Goal: Task Accomplishment & Management: Use online tool/utility

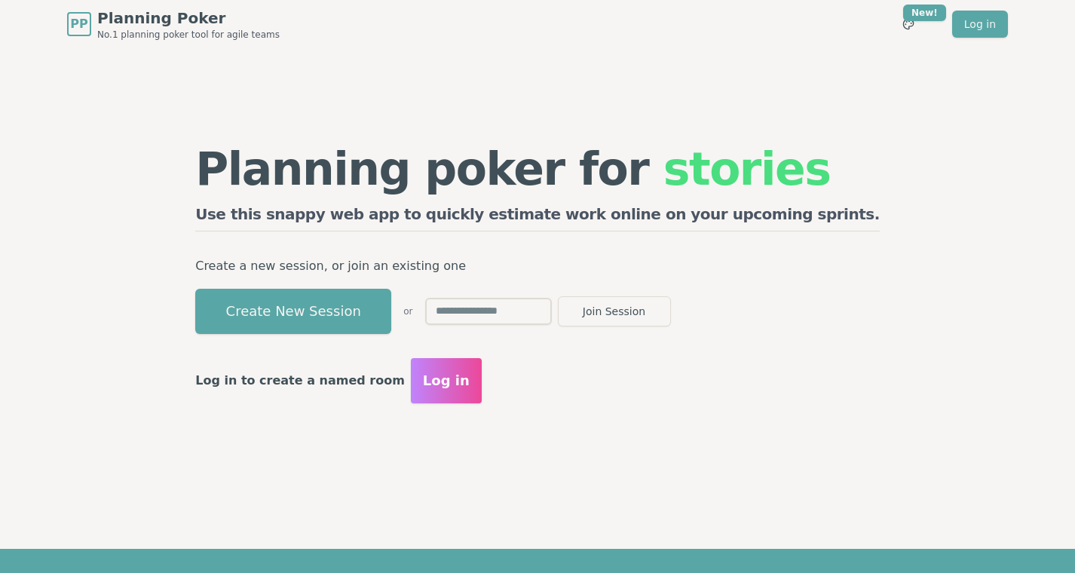
click at [552, 302] on input "text" at bounding box center [488, 311] width 127 height 27
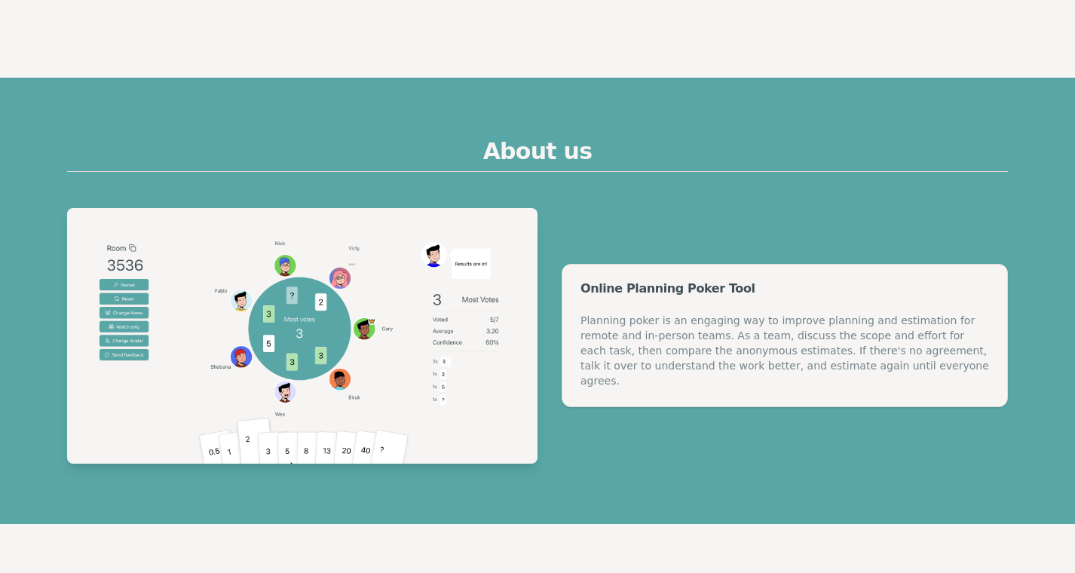
scroll to position [603, 0]
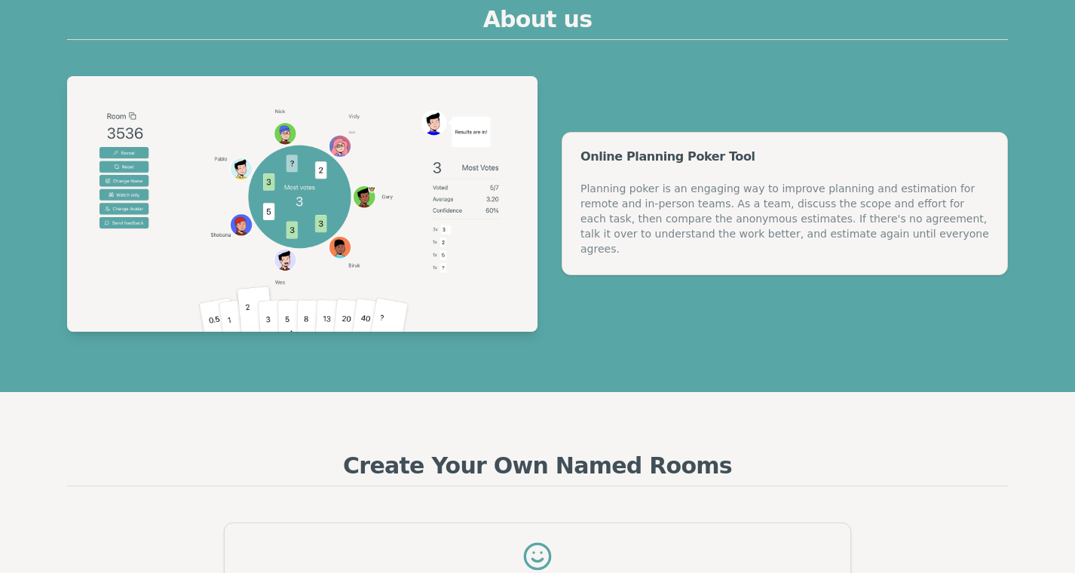
click at [663, 335] on section "About us Online Planning Poker Tool Planning poker is an engaging way to improv…" at bounding box center [537, 169] width 1075 height 446
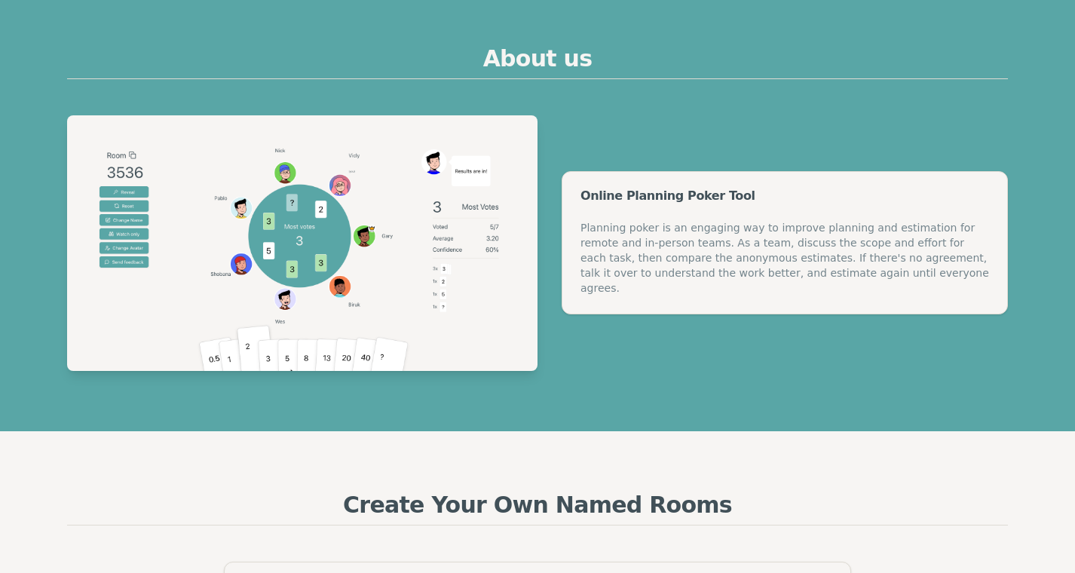
scroll to position [75, 0]
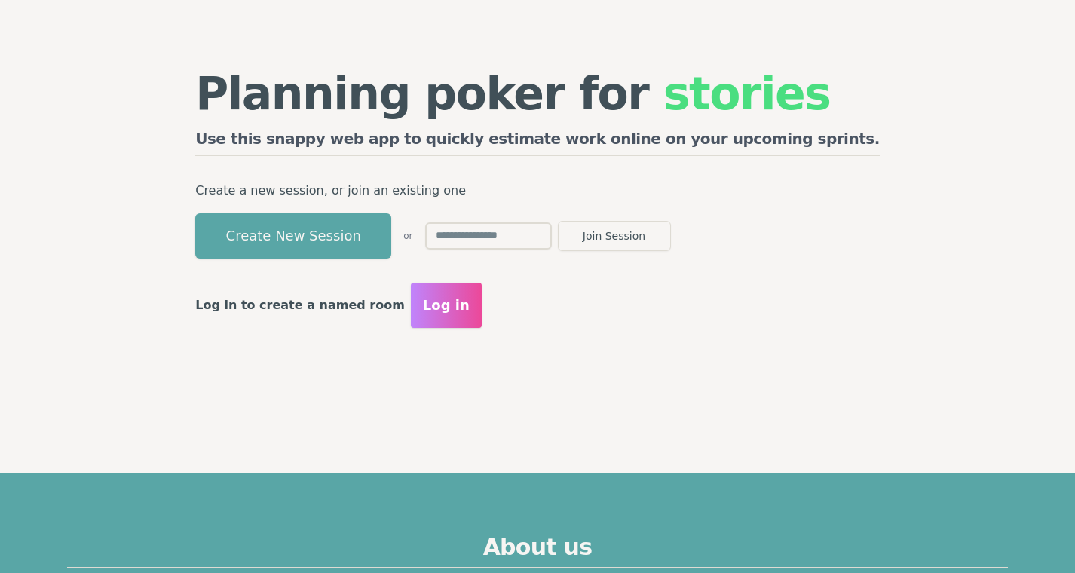
click at [552, 243] on input "text" at bounding box center [488, 235] width 127 height 27
click at [727, 329] on div "Planning poker for epics Use this snappy web app to quickly estimate work onlin…" at bounding box center [537, 199] width 715 height 302
click at [391, 244] on button "Create New Session" at bounding box center [293, 235] width 196 height 45
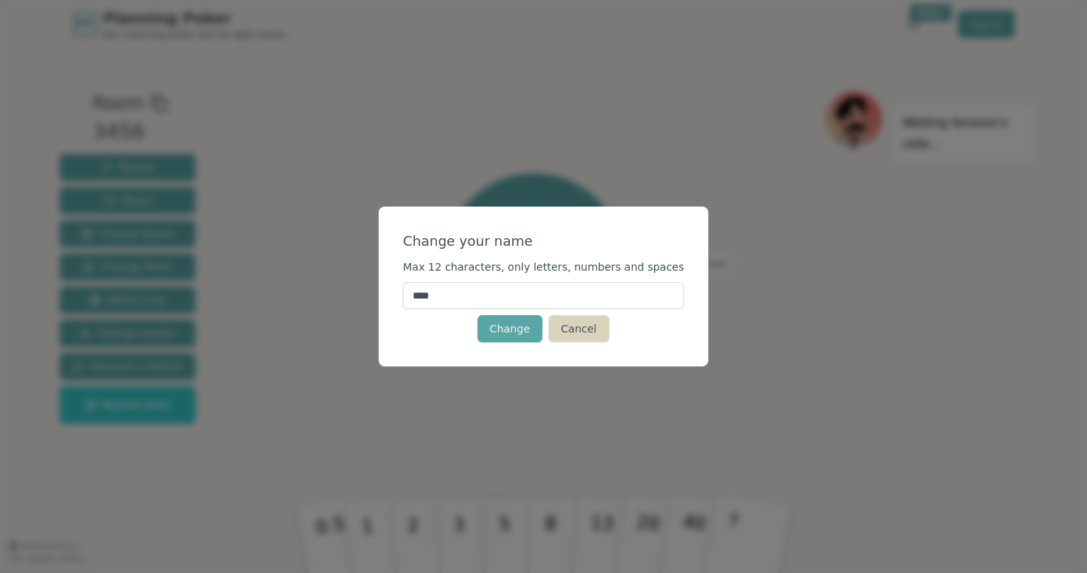
click at [573, 327] on button "Cancel" at bounding box center [578, 328] width 61 height 27
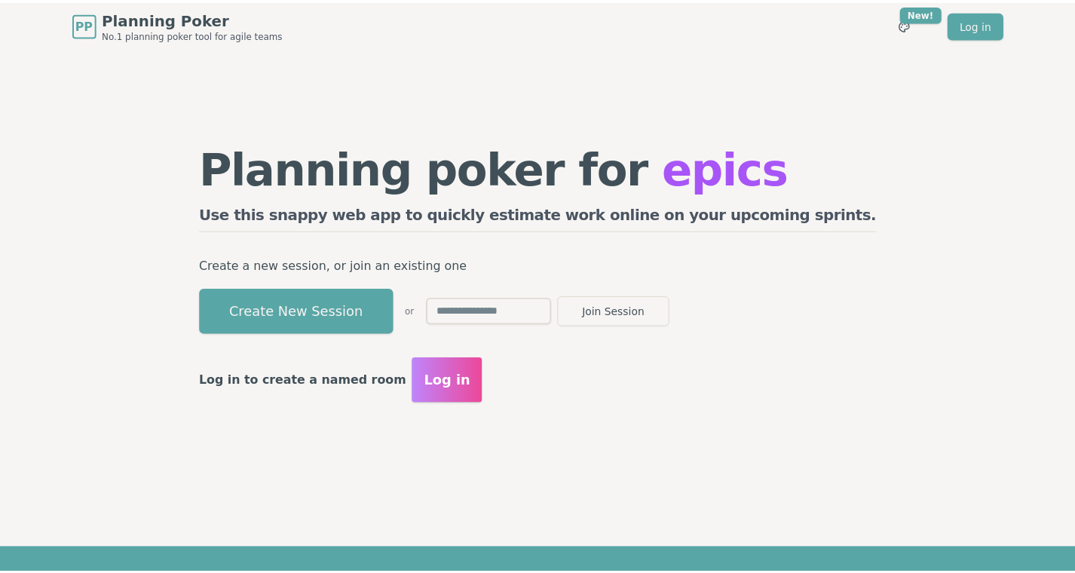
scroll to position [75, 0]
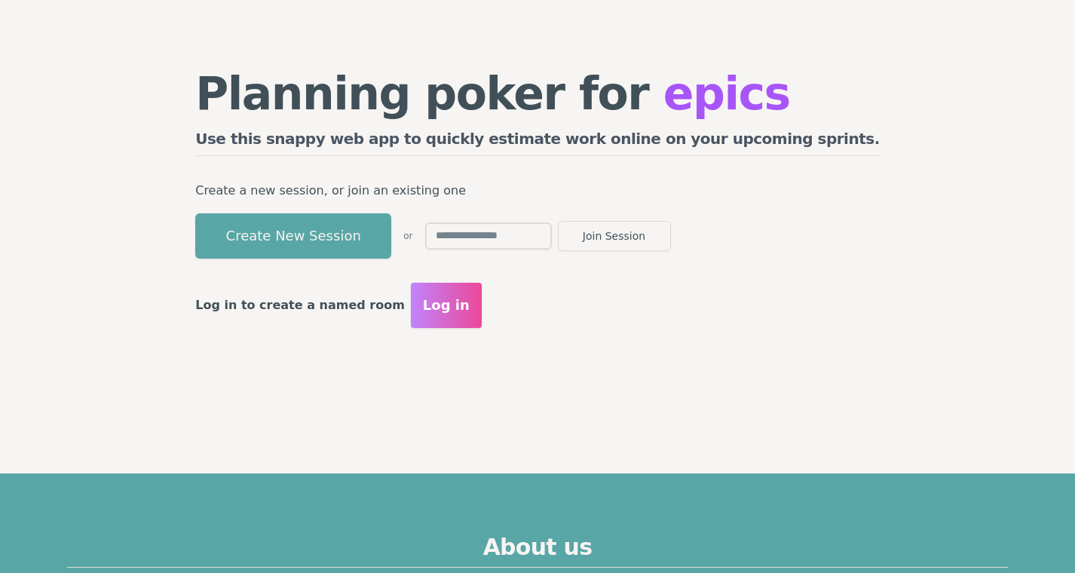
click at [545, 228] on input "text" at bounding box center [488, 235] width 127 height 27
click at [630, 330] on div "Planning poker for tasks Use this snappy web app to quickly estimate work onlin…" at bounding box center [537, 199] width 715 height 302
click at [470, 311] on span "Log in" at bounding box center [446, 305] width 47 height 21
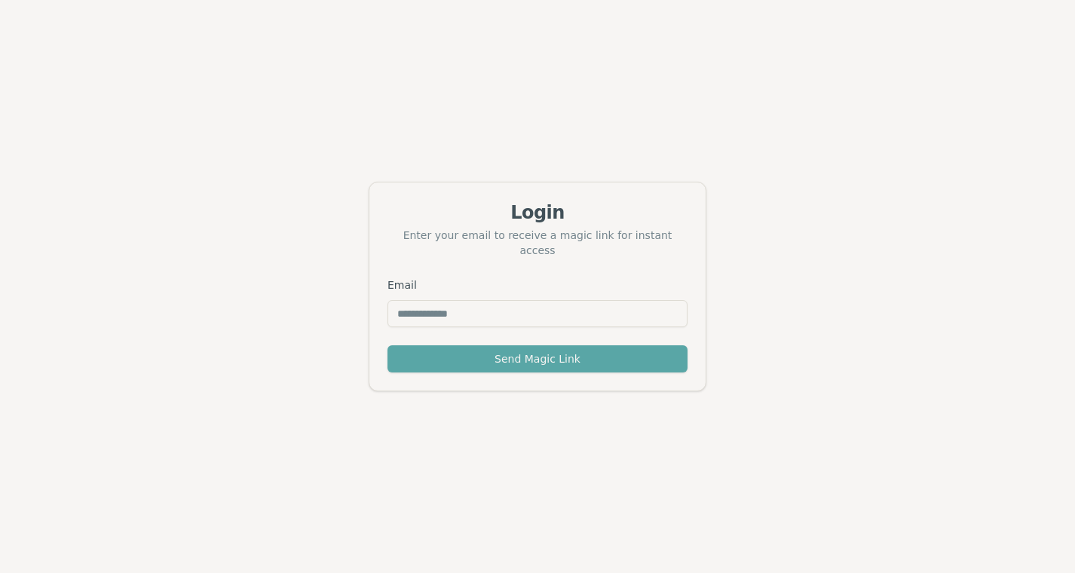
click at [545, 309] on input "Email" at bounding box center [538, 313] width 300 height 27
type input "**********"
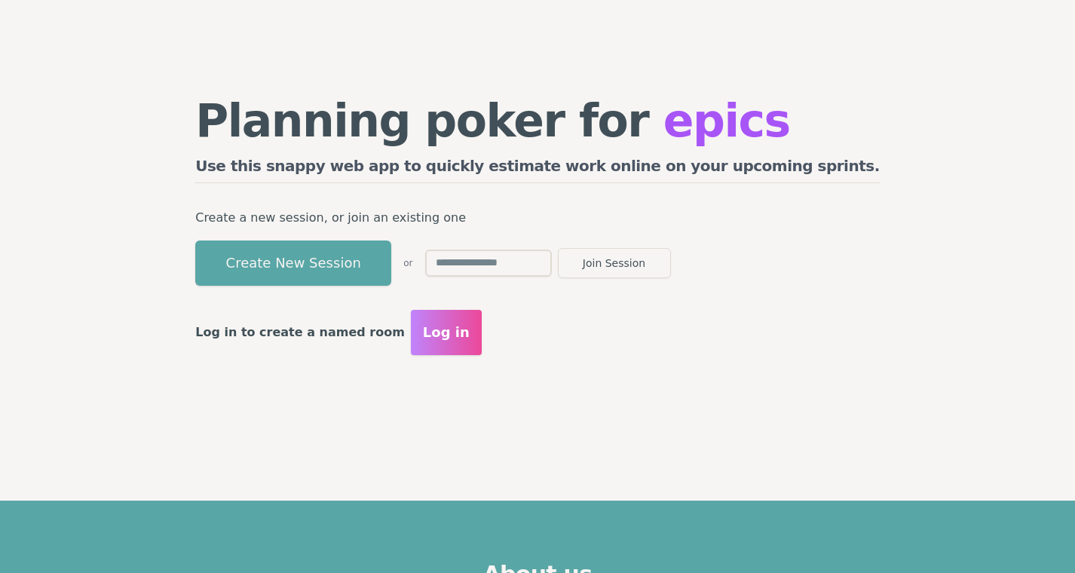
scroll to position [75, 0]
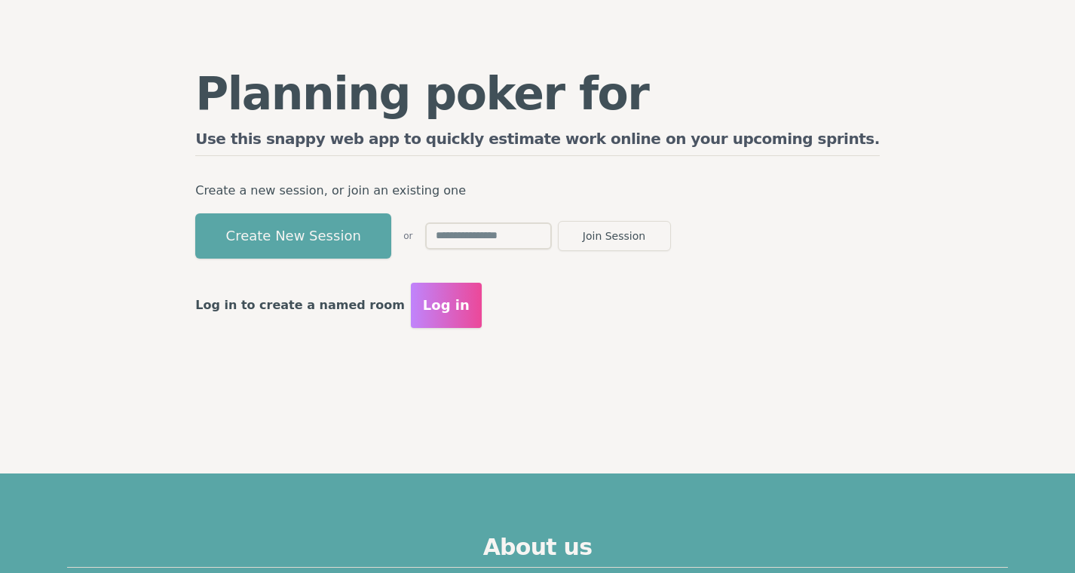
click at [415, 397] on div "Planning poker for epics Use this snappy web app to quickly estimate work onlin…" at bounding box center [537, 199] width 715 height 452
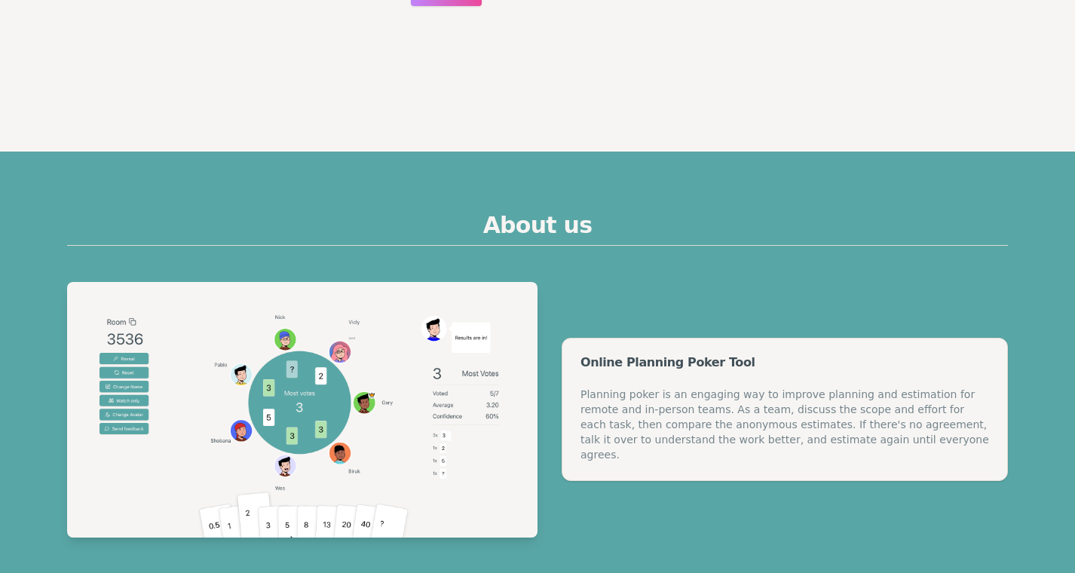
scroll to position [452, 0]
